Goal: Find specific page/section: Find specific page/section

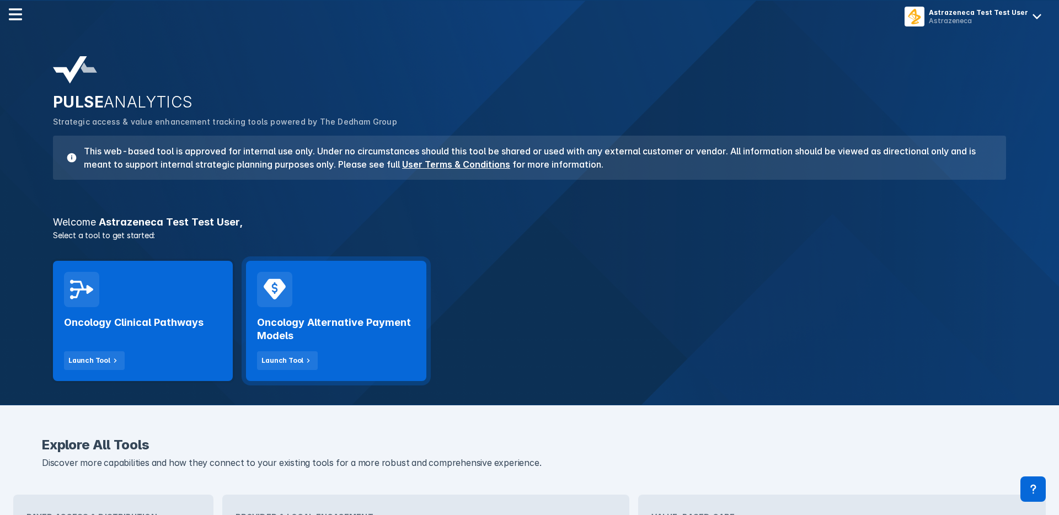
click at [299, 308] on div "Oncology Alternative Payment Models Launch Tool" at bounding box center [336, 338] width 158 height 63
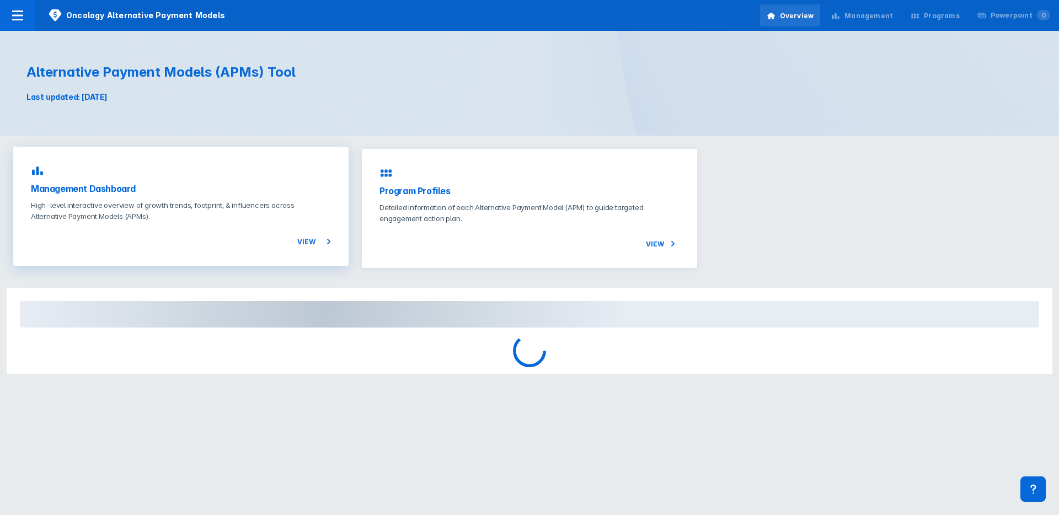
click at [206, 203] on p "High-level interactive overview of growth trends, footprint, & influencers acro…" at bounding box center [181, 211] width 300 height 22
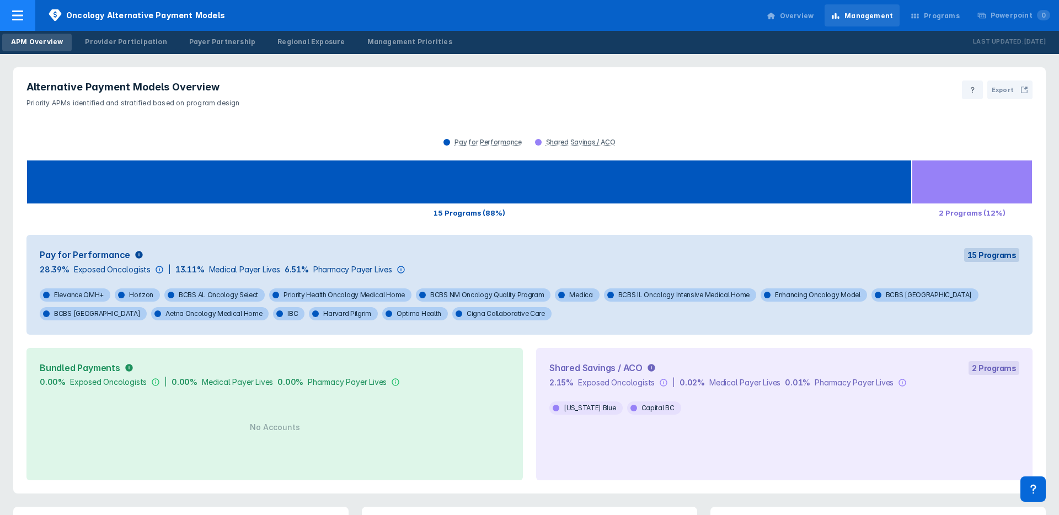
click at [29, 11] on div at bounding box center [17, 15] width 35 height 31
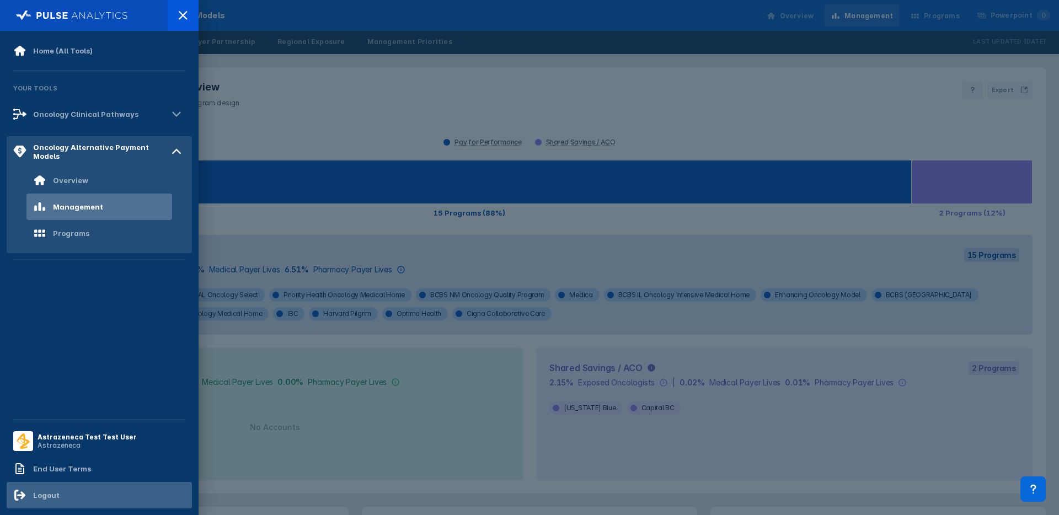
click at [52, 500] on div "Logout" at bounding box center [36, 495] width 46 height 13
